Goal: Task Accomplishment & Management: Complete application form

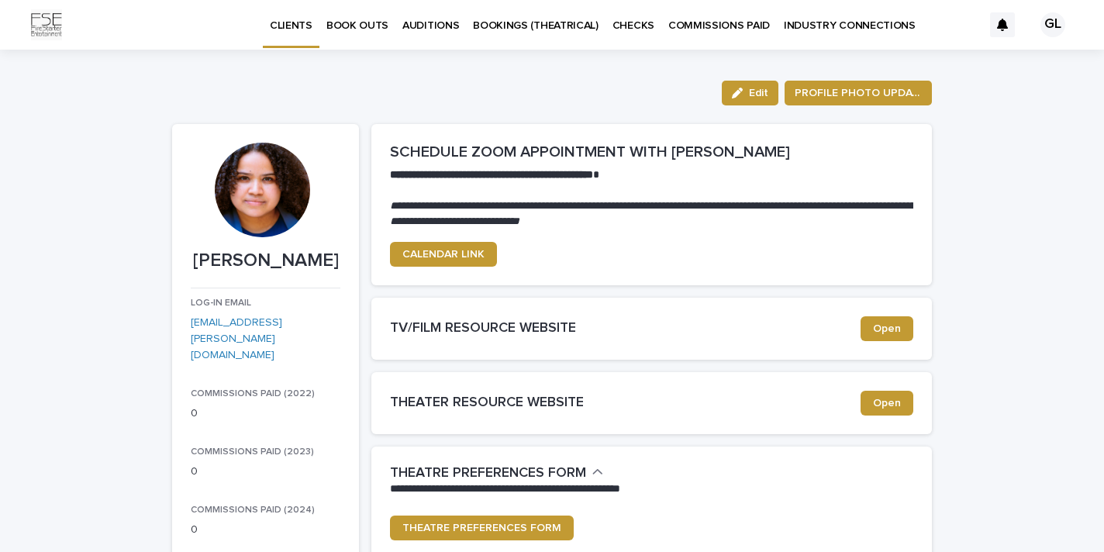
click at [378, 22] on p "BOOK OUTS" at bounding box center [357, 16] width 62 height 33
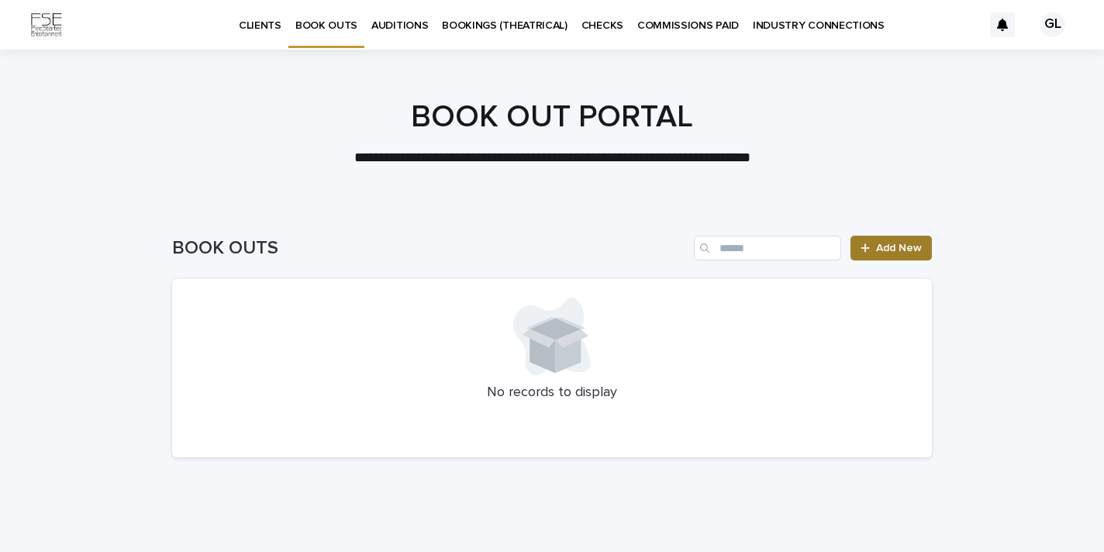
click at [897, 253] on span "Add New" at bounding box center [899, 248] width 46 height 11
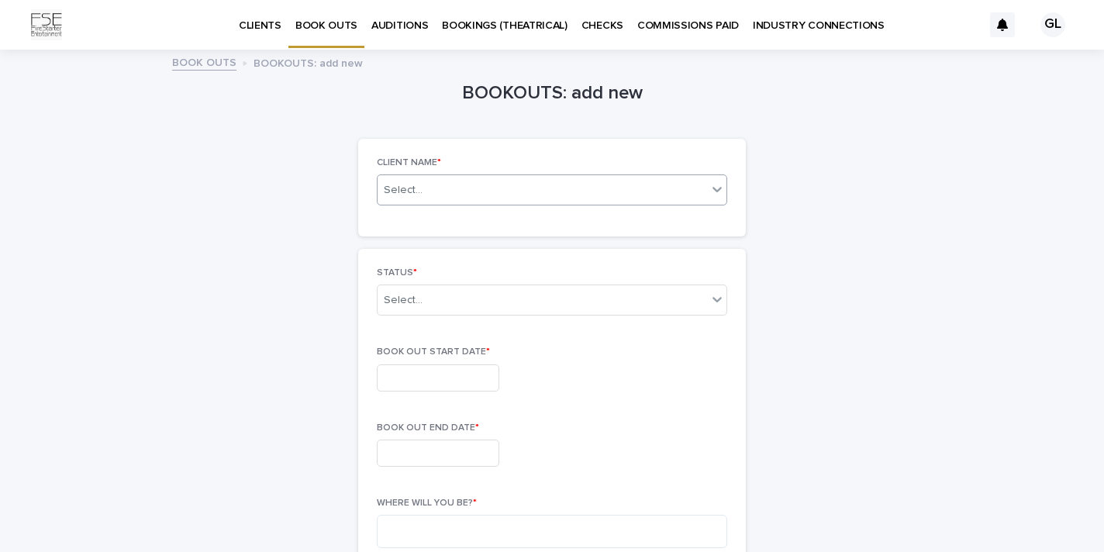
click at [716, 185] on icon at bounding box center [717, 189] width 16 height 16
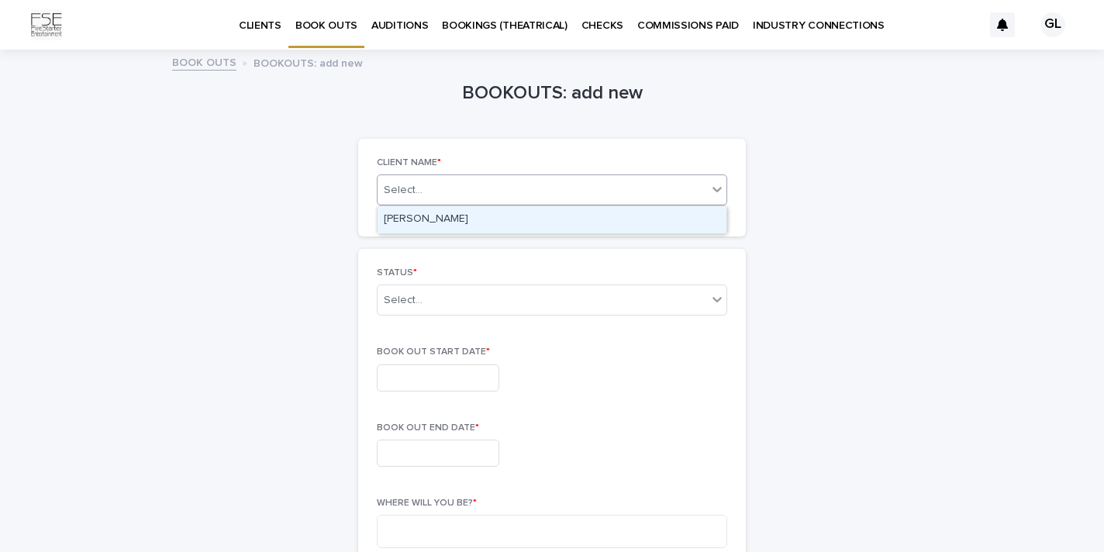
click at [576, 223] on div "[PERSON_NAME]" at bounding box center [552, 219] width 349 height 27
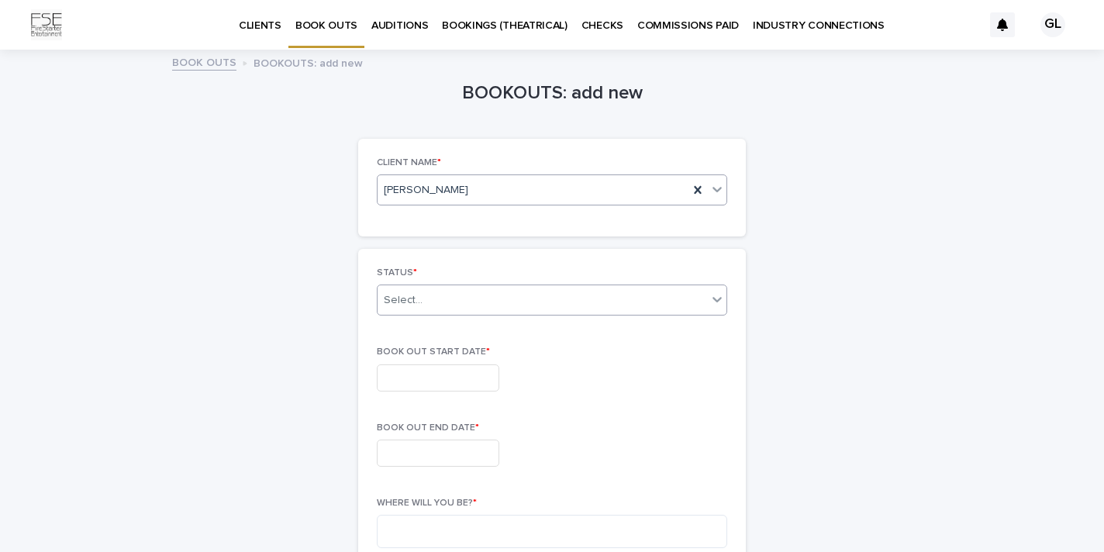
click at [534, 309] on div "Select..." at bounding box center [542, 301] width 329 height 26
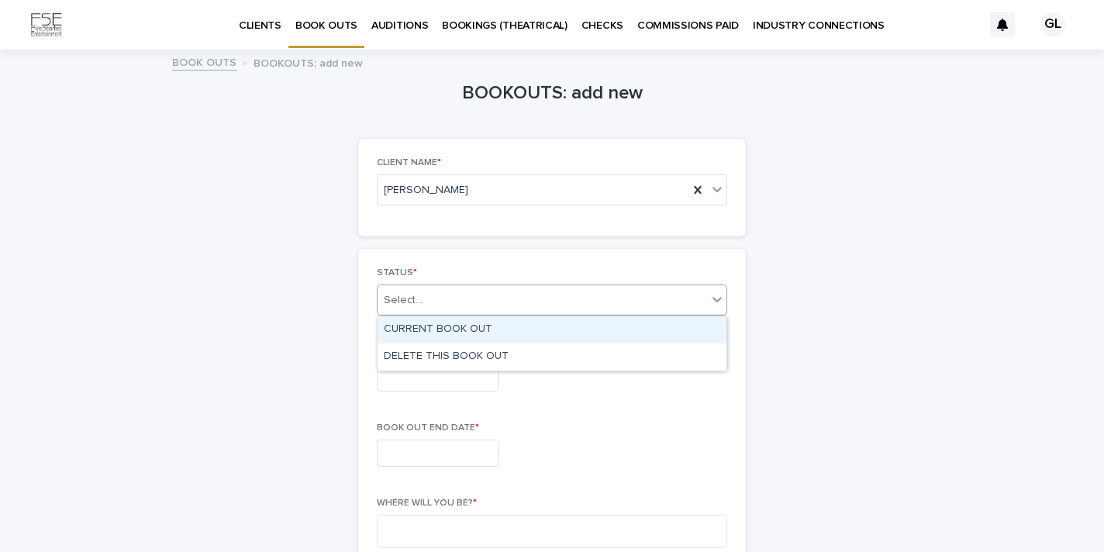
click at [475, 321] on div "CURRENT BOOK OUT" at bounding box center [552, 329] width 349 height 27
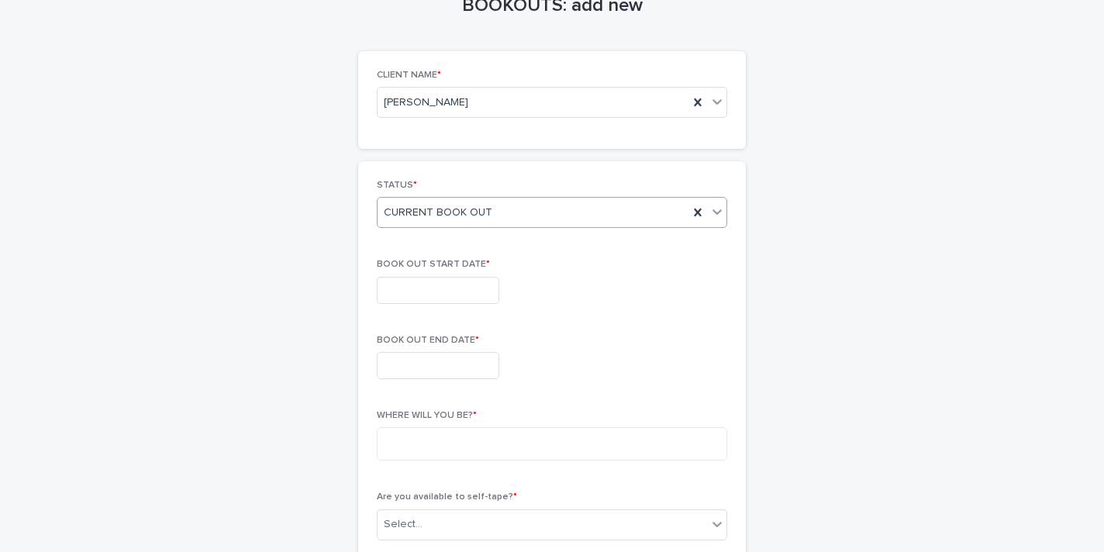
scroll to position [97, 0]
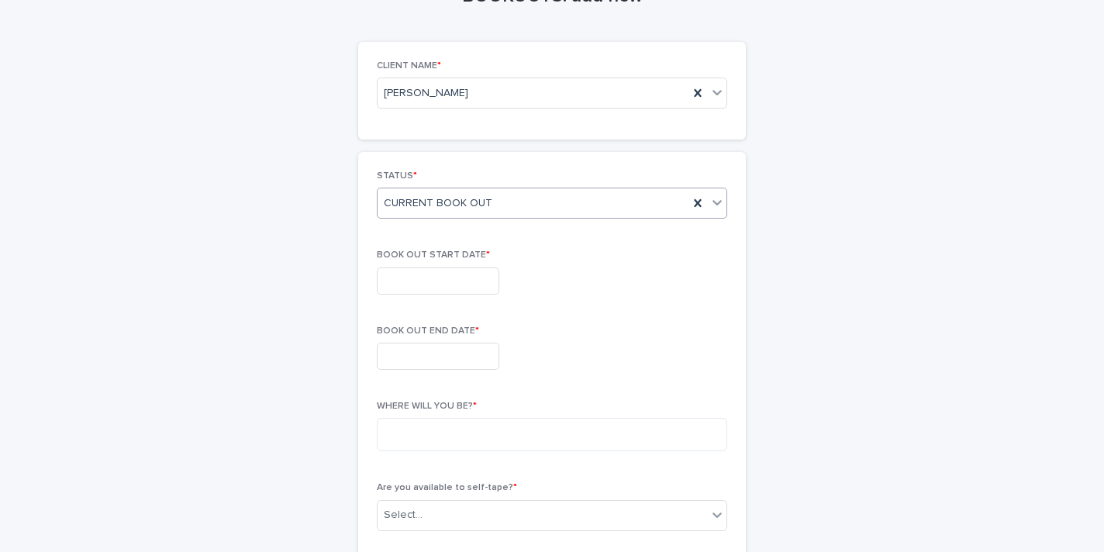
click at [461, 270] on input "text" at bounding box center [438, 280] width 122 height 27
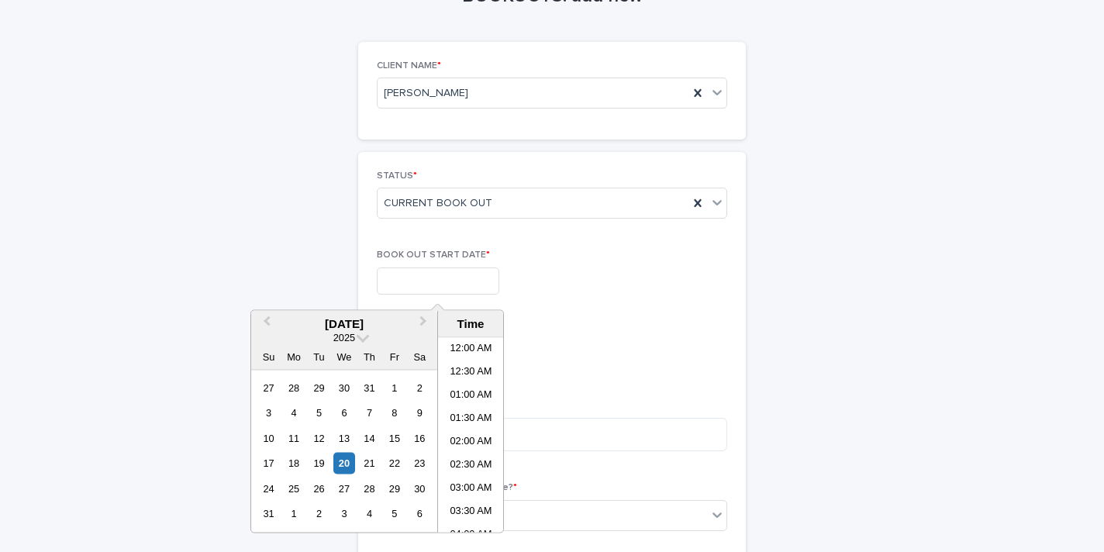
scroll to position [588, 0]
click at [428, 316] on button "Next Month" at bounding box center [424, 324] width 25 height 25
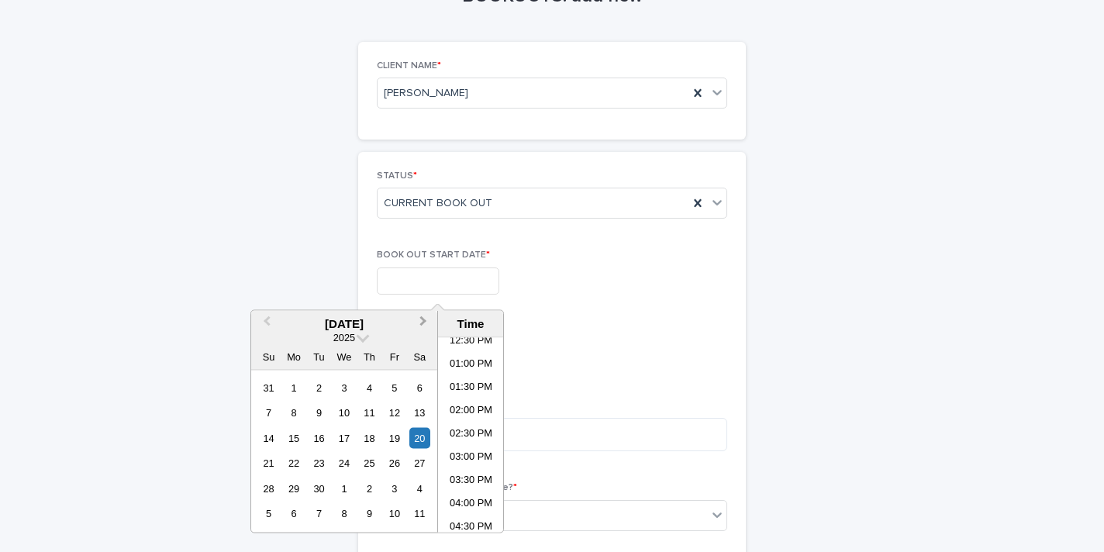
click at [424, 316] on button "Next Month" at bounding box center [424, 324] width 25 height 25
click at [396, 388] on div "3" at bounding box center [394, 387] width 21 height 21
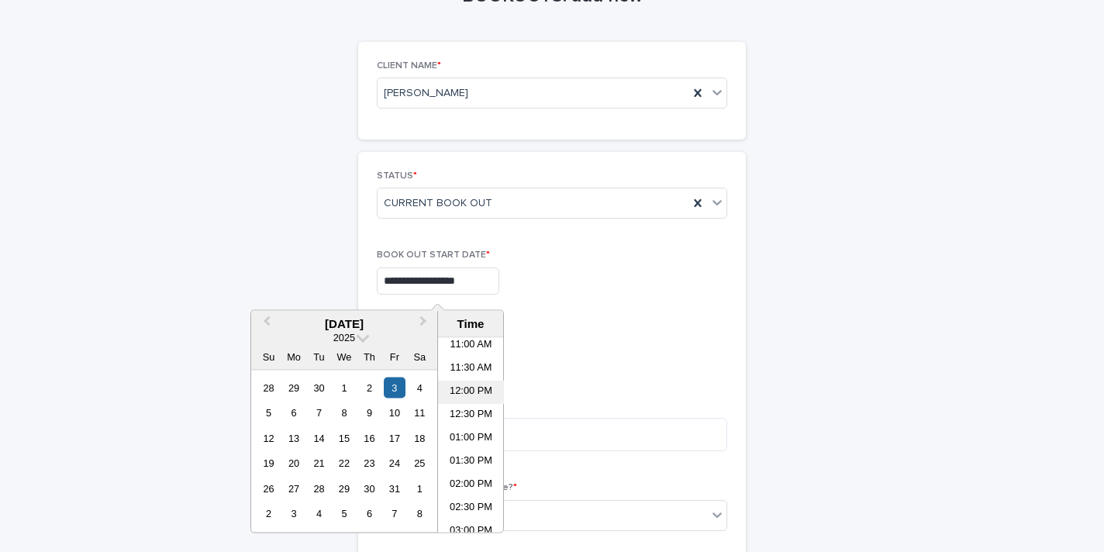
click at [474, 381] on li "12:00 PM" at bounding box center [471, 392] width 66 height 23
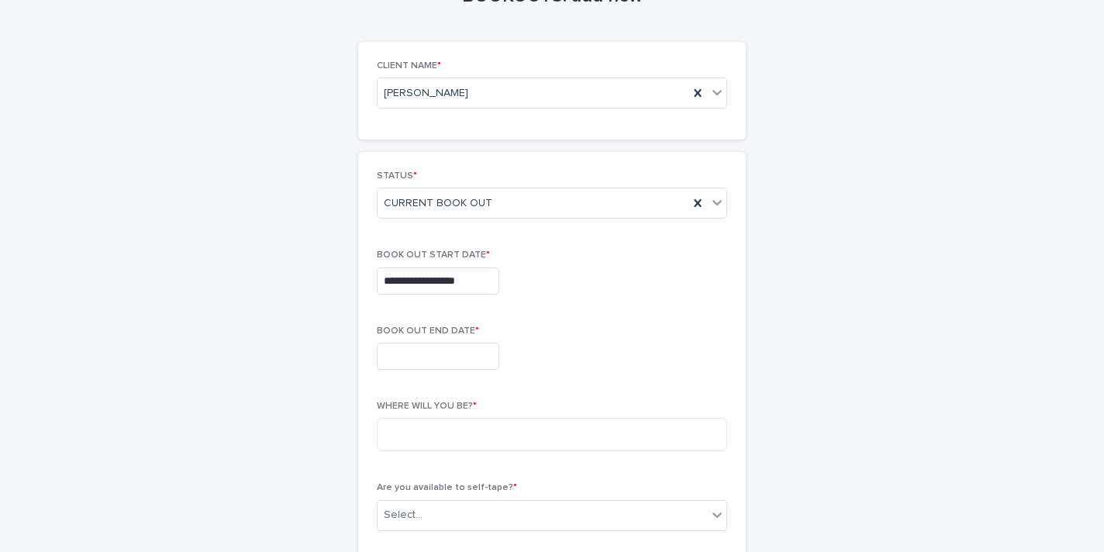
type input "**********"
click at [437, 351] on input "text" at bounding box center [438, 356] width 122 height 27
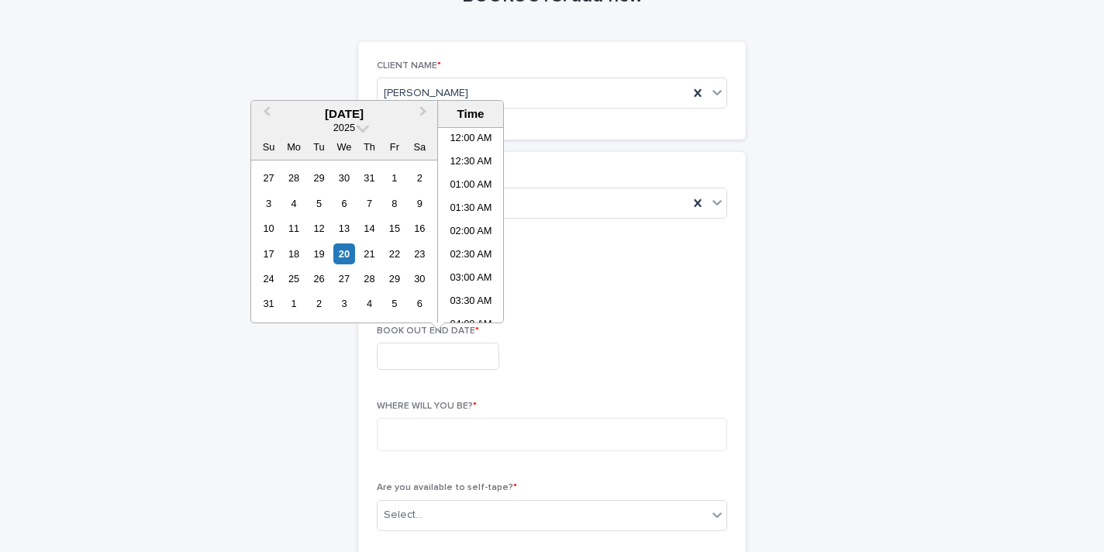
scroll to position [588, 0]
click at [426, 116] on button "Next Month" at bounding box center [424, 114] width 25 height 25
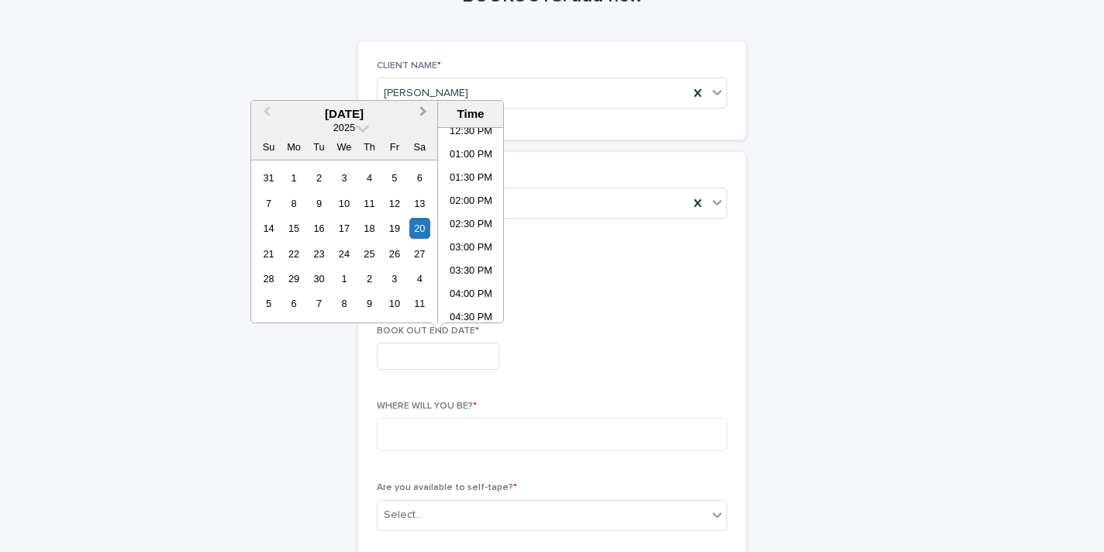
click at [426, 116] on button "Next Month" at bounding box center [424, 114] width 25 height 25
click at [270, 205] on div "5" at bounding box center [268, 203] width 21 height 21
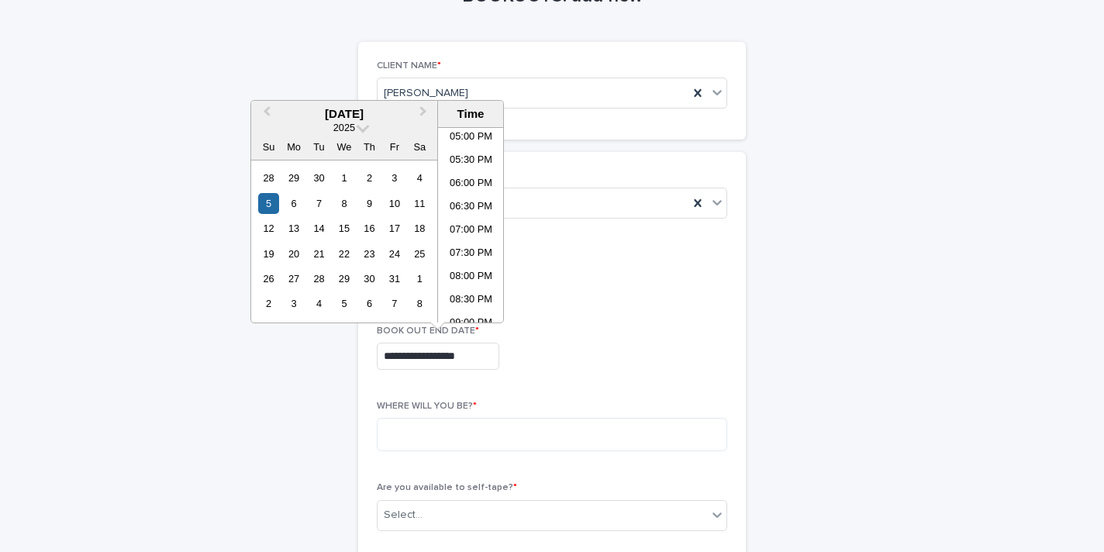
scroll to position [922, 0]
click at [476, 195] on li "09:00 PM" at bounding box center [471, 194] width 66 height 23
type input "**********"
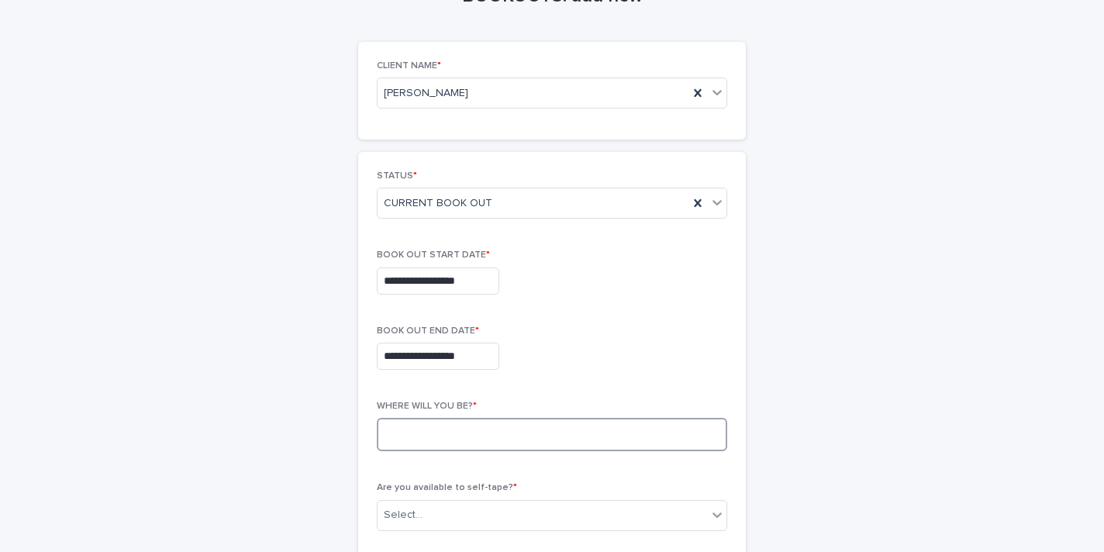
click at [420, 440] on textarea at bounding box center [552, 434] width 350 height 33
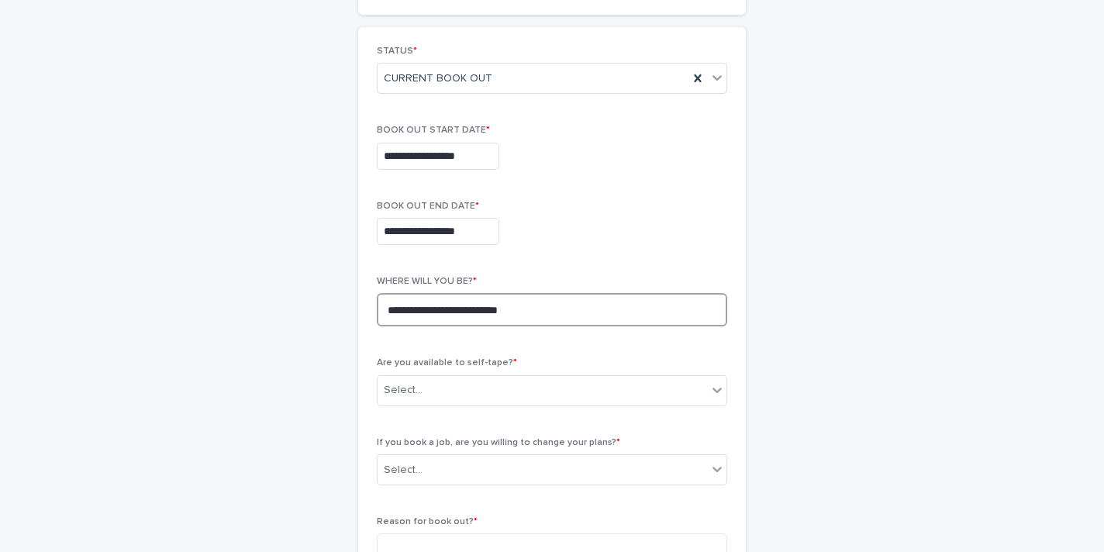
scroll to position [223, 0]
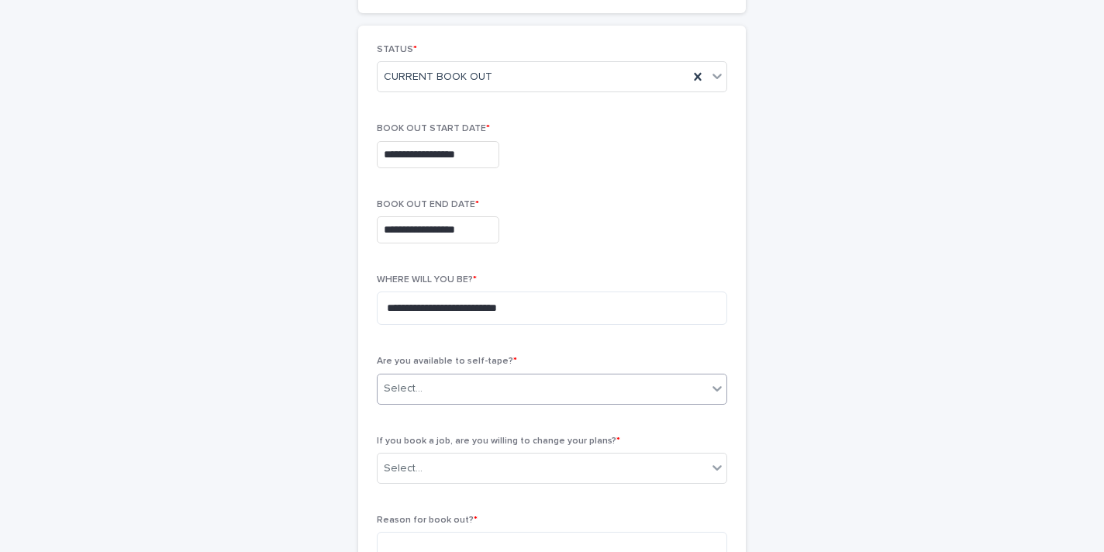
click at [471, 401] on div "Select..." at bounding box center [542, 389] width 329 height 26
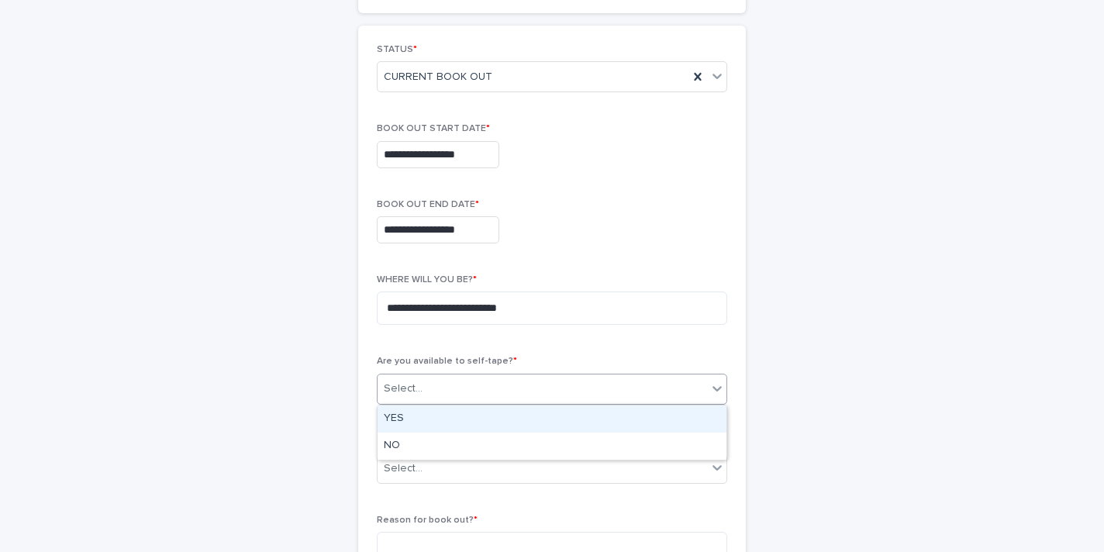
click at [454, 421] on div "YES" at bounding box center [552, 418] width 349 height 27
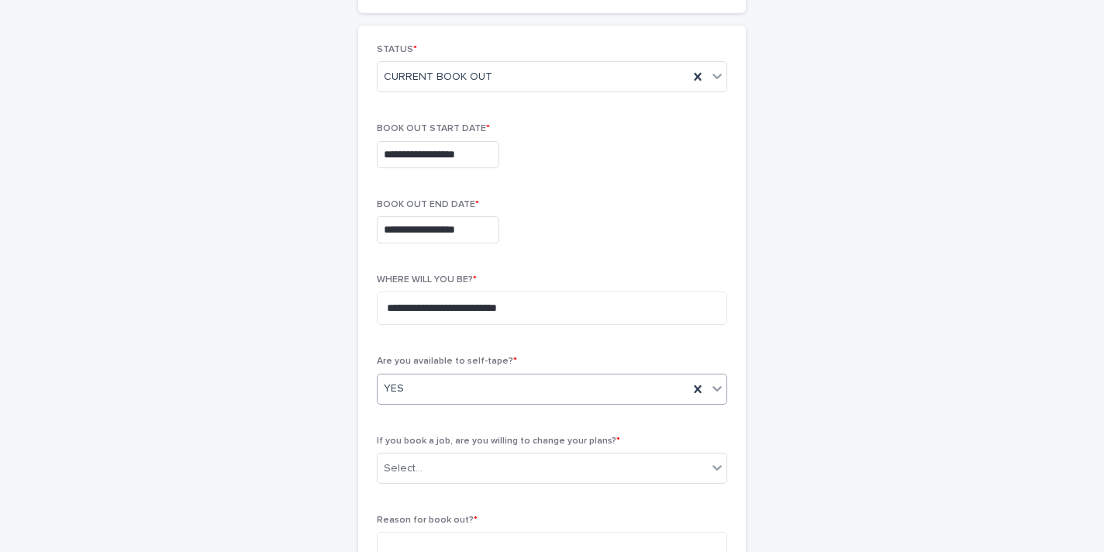
scroll to position [330, 0]
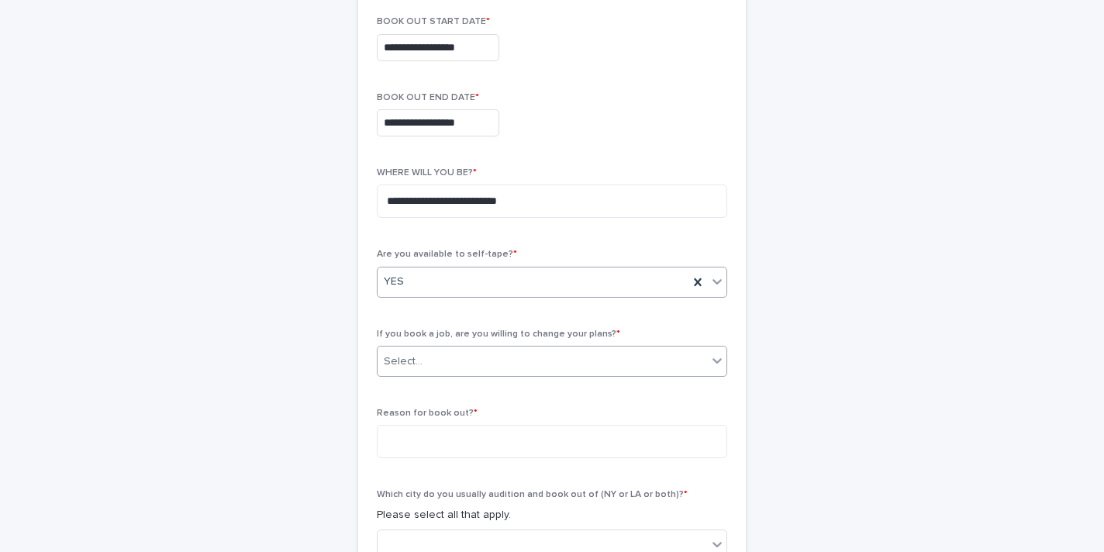
click at [540, 371] on div "Select..." at bounding box center [542, 362] width 329 height 26
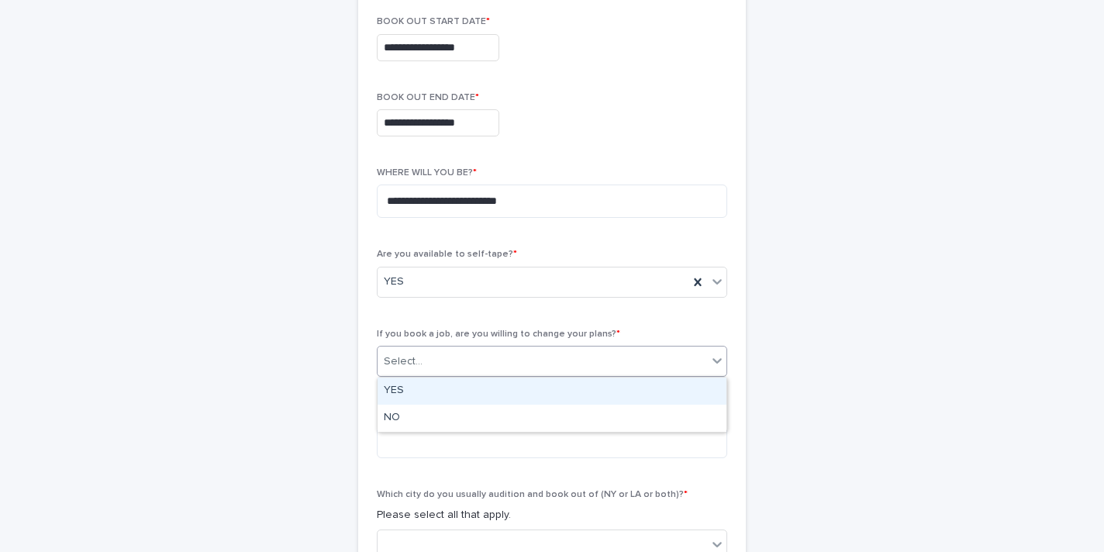
click at [467, 388] on div "YES" at bounding box center [552, 391] width 349 height 27
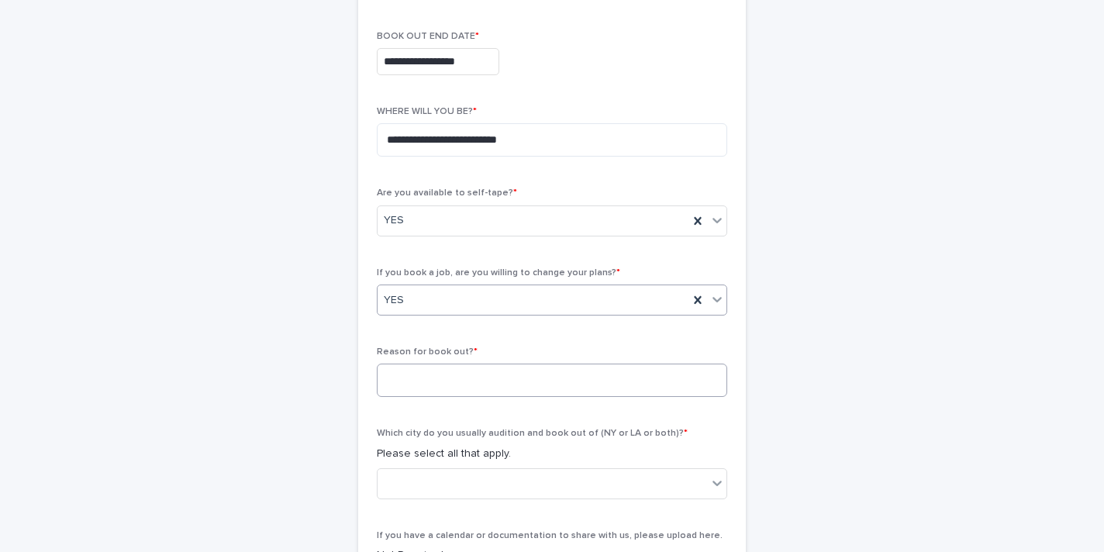
scroll to position [381, 0]
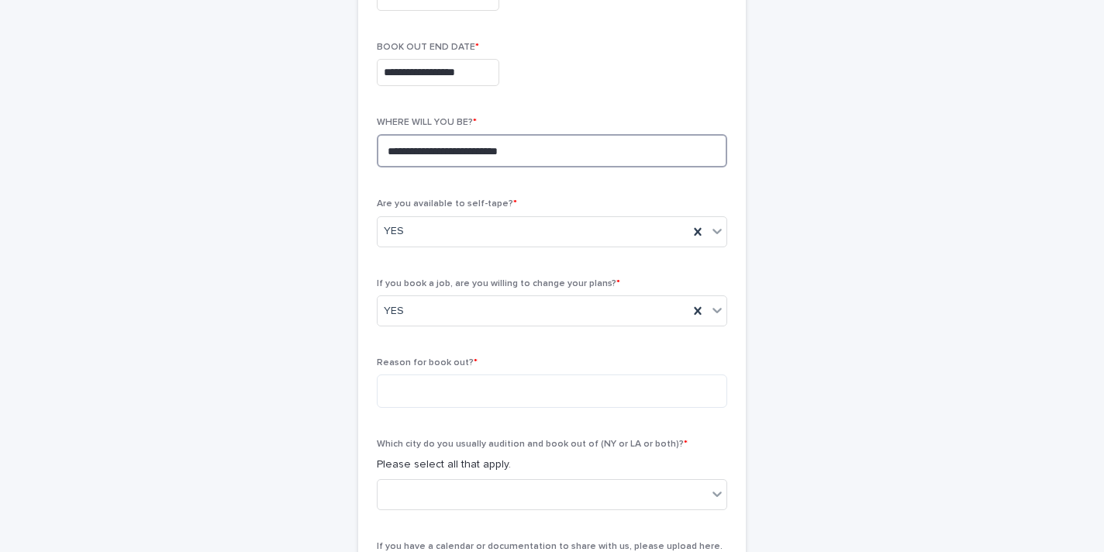
drag, startPoint x: 533, startPoint y: 153, endPoint x: 418, endPoint y: 152, distance: 114.7
click at [418, 152] on textarea "**********" at bounding box center [552, 150] width 350 height 33
click at [389, 144] on textarea "*****" at bounding box center [552, 150] width 350 height 33
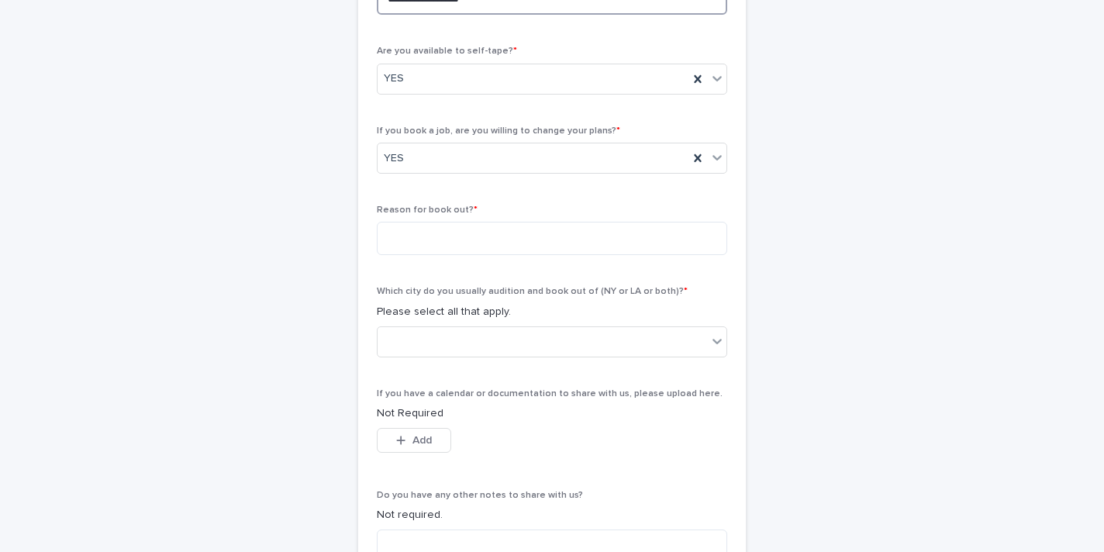
scroll to position [543, 0]
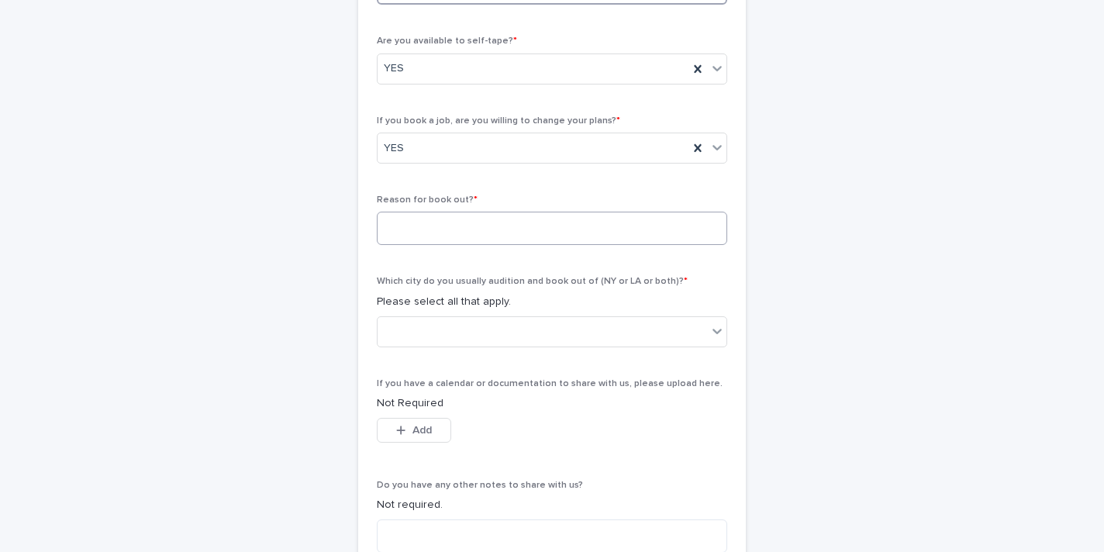
type textarea "**********"
click at [460, 233] on textarea at bounding box center [552, 228] width 350 height 33
type textarea "**********"
click at [519, 335] on div at bounding box center [542, 332] width 329 height 26
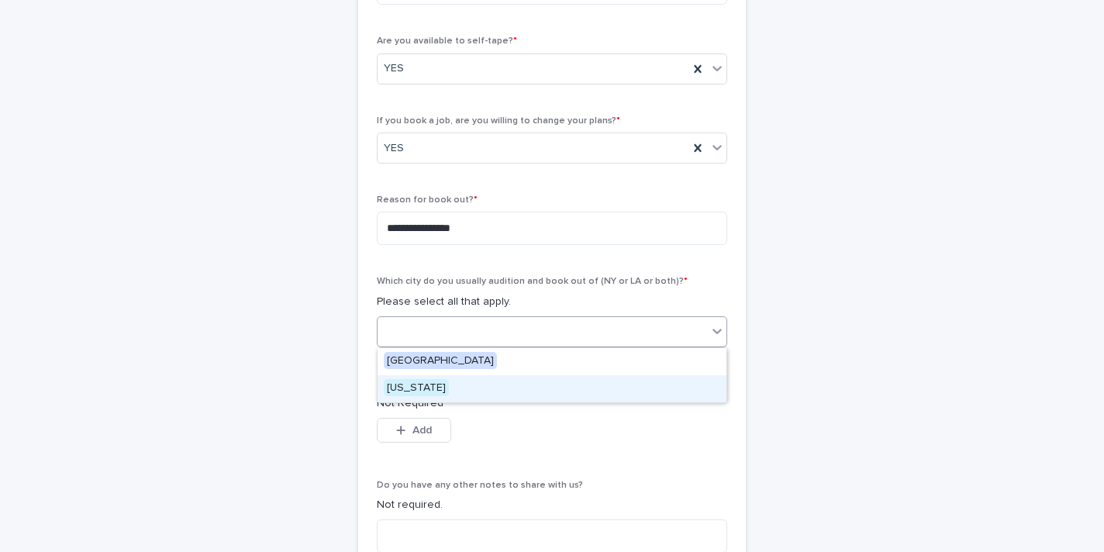
click at [466, 390] on div "[US_STATE]" at bounding box center [552, 388] width 349 height 27
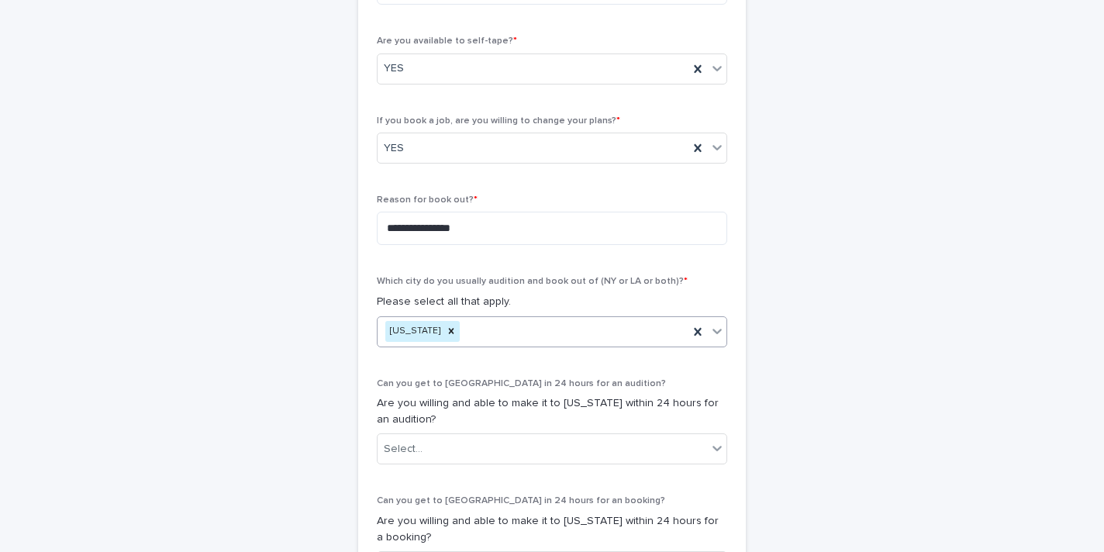
scroll to position [661, 0]
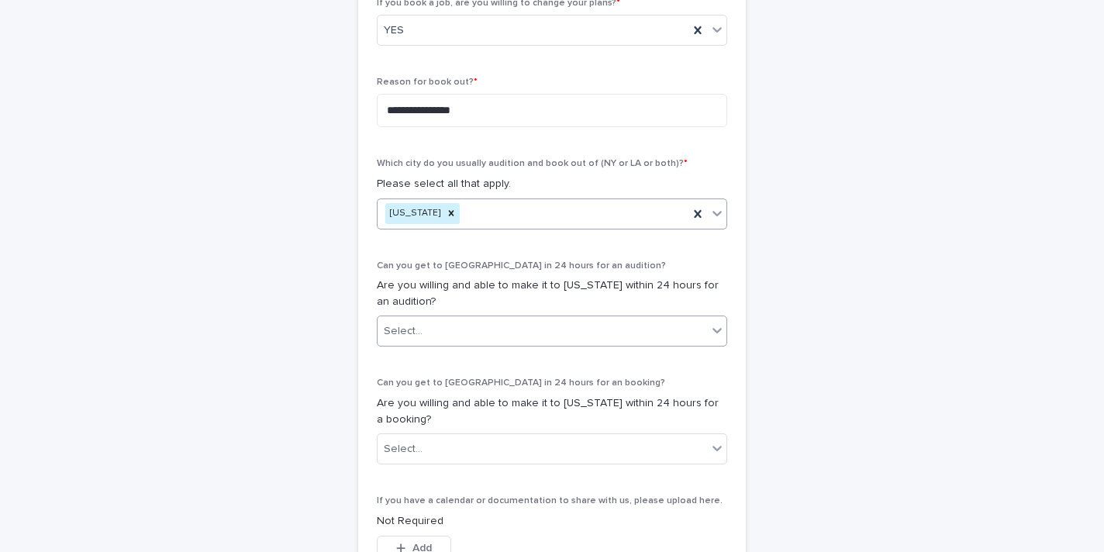
click at [502, 326] on div "Select..." at bounding box center [542, 332] width 329 height 26
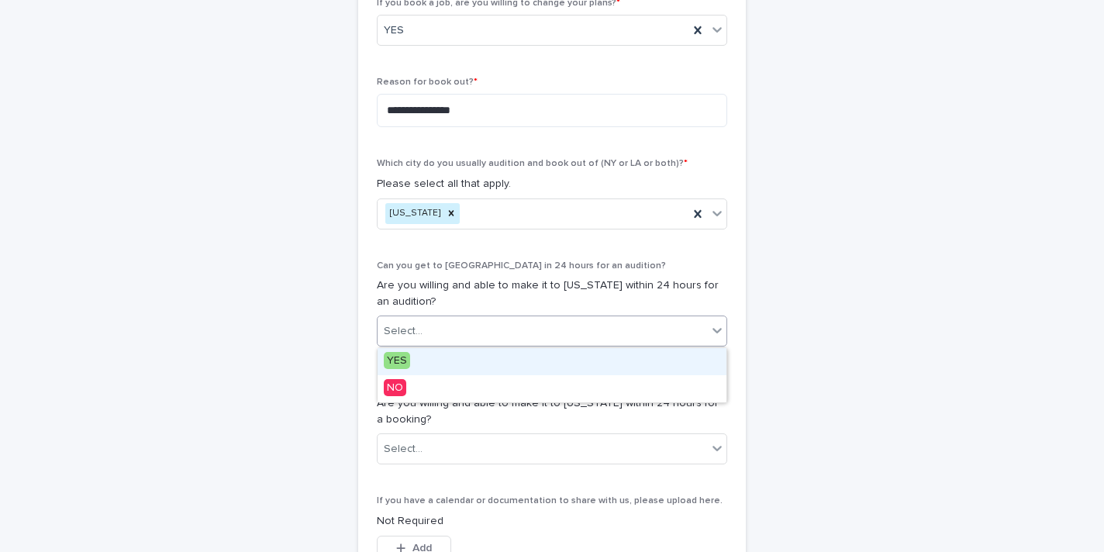
click at [452, 369] on div "YES" at bounding box center [552, 361] width 349 height 27
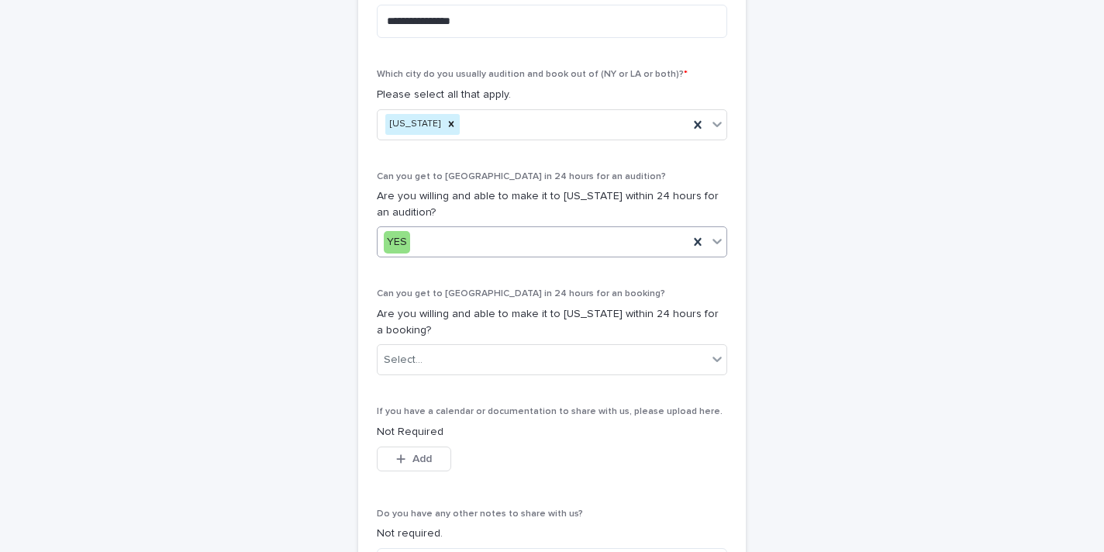
scroll to position [751, 0]
click at [451, 358] on div "Select..." at bounding box center [542, 360] width 329 height 26
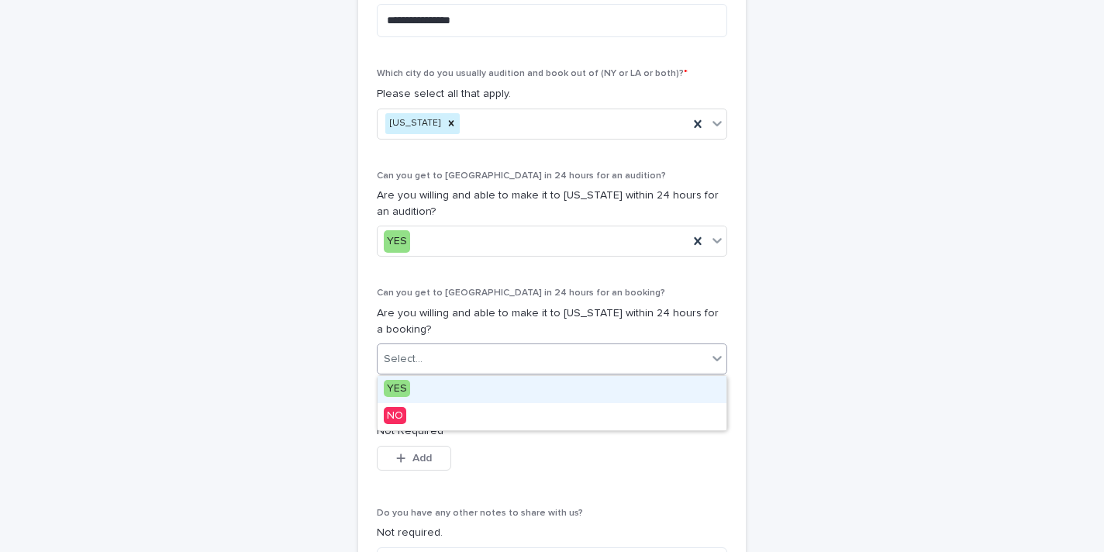
click at [428, 388] on div "YES" at bounding box center [552, 389] width 349 height 27
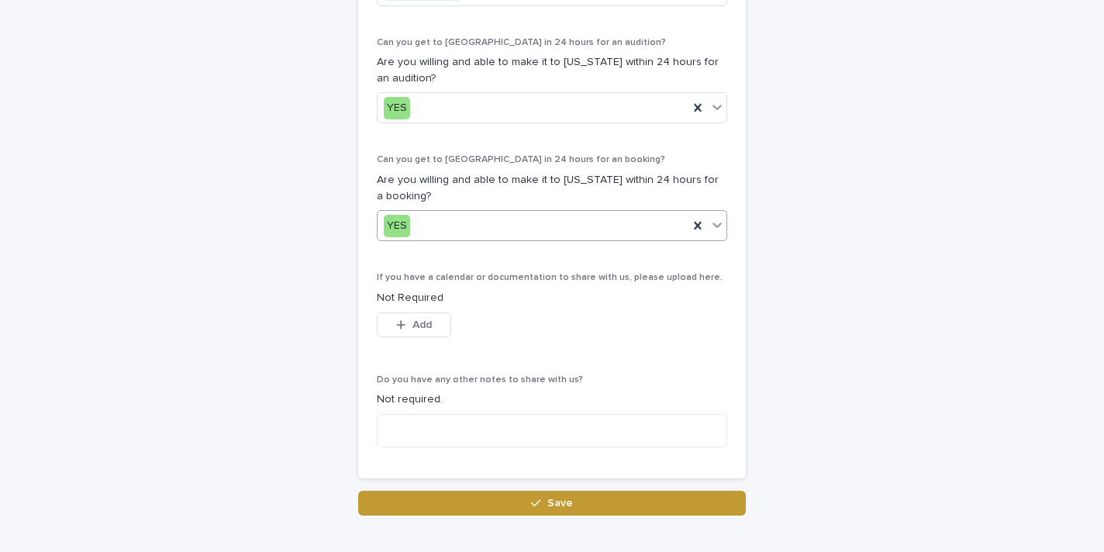
scroll to position [936, 0]
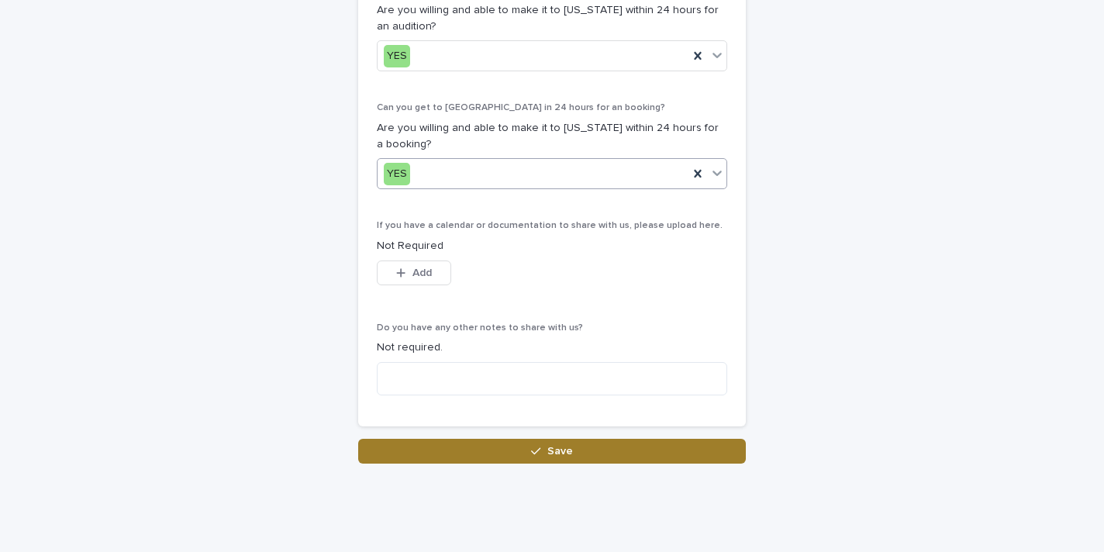
click at [485, 453] on button "Save" at bounding box center [552, 451] width 388 height 25
